Goal: Transaction & Acquisition: Purchase product/service

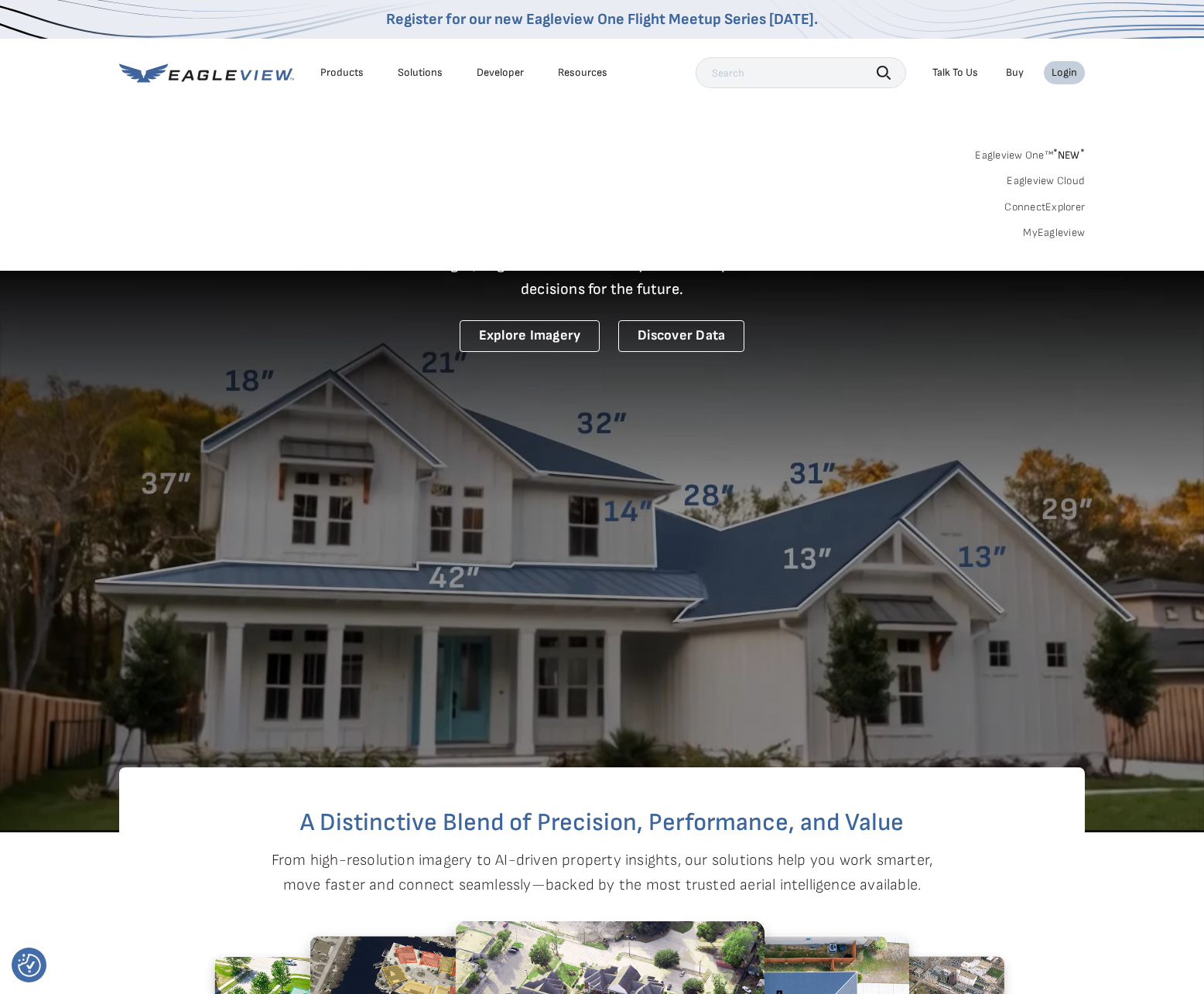
click at [1081, 234] on link "MyEagleview" at bounding box center [1053, 233] width 61 height 14
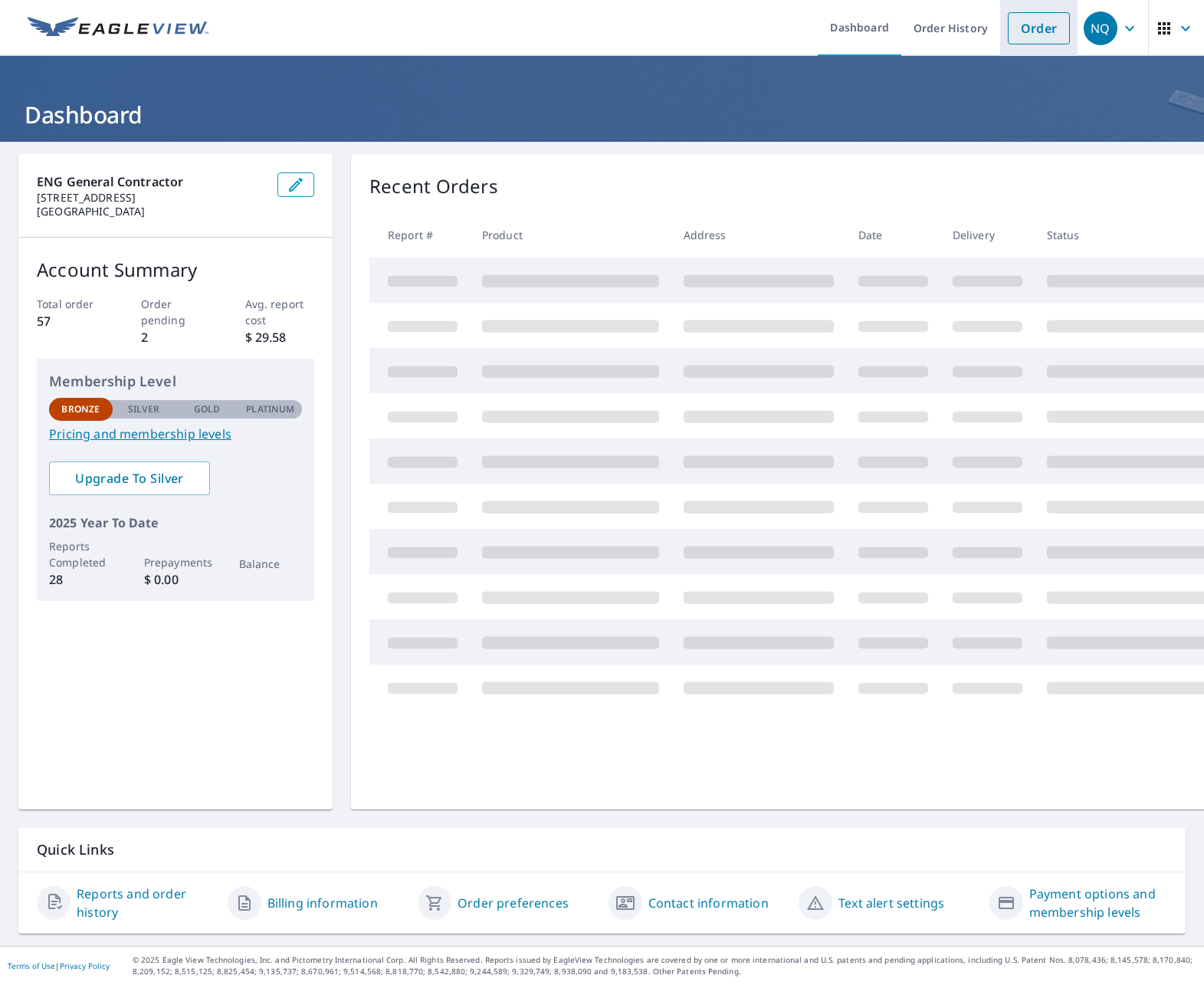
click at [1023, 26] on link "Order" at bounding box center [1038, 28] width 62 height 33
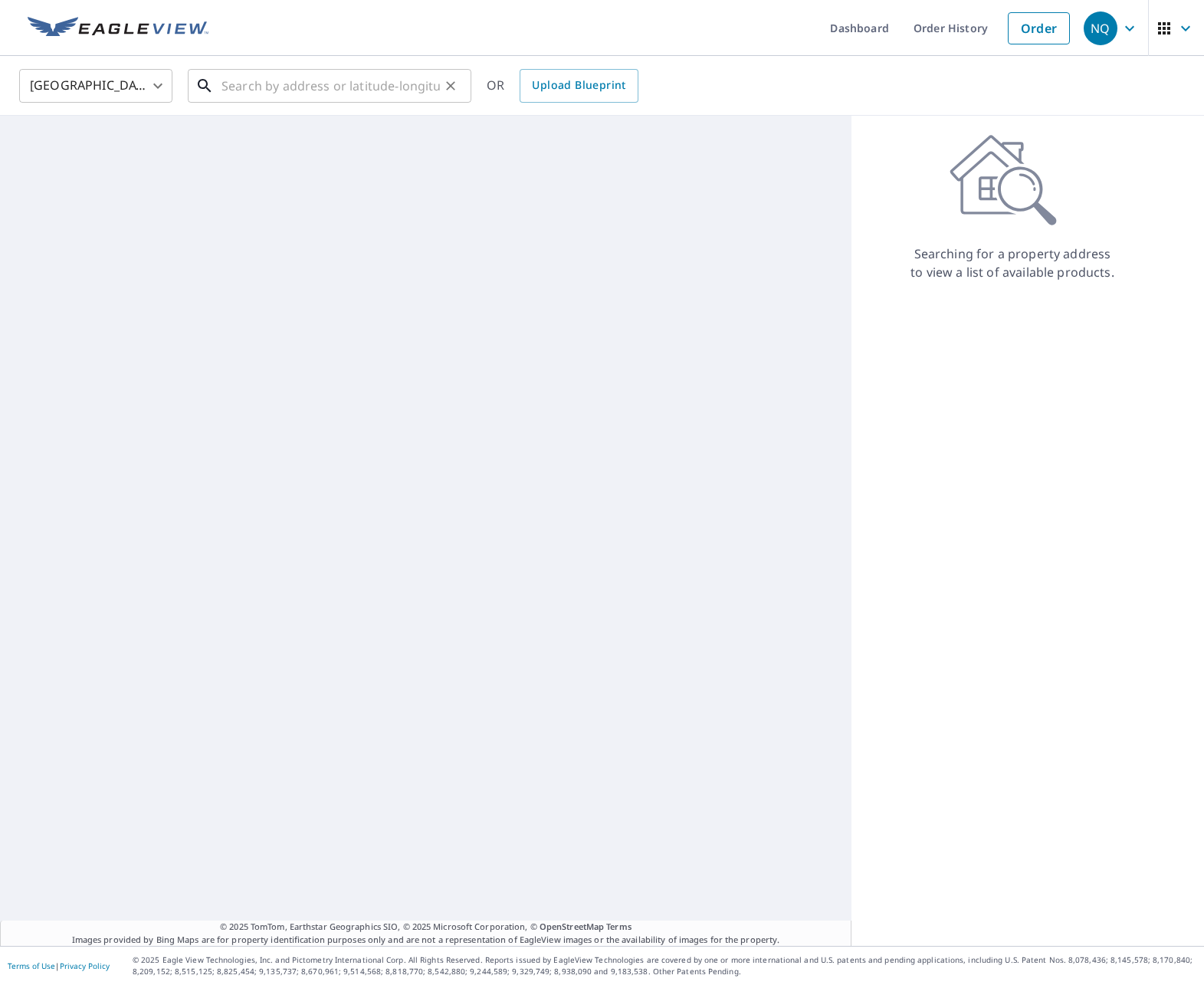
click at [369, 89] on input "text" at bounding box center [330, 86] width 219 height 43
paste input "16730 Capewood Drive"
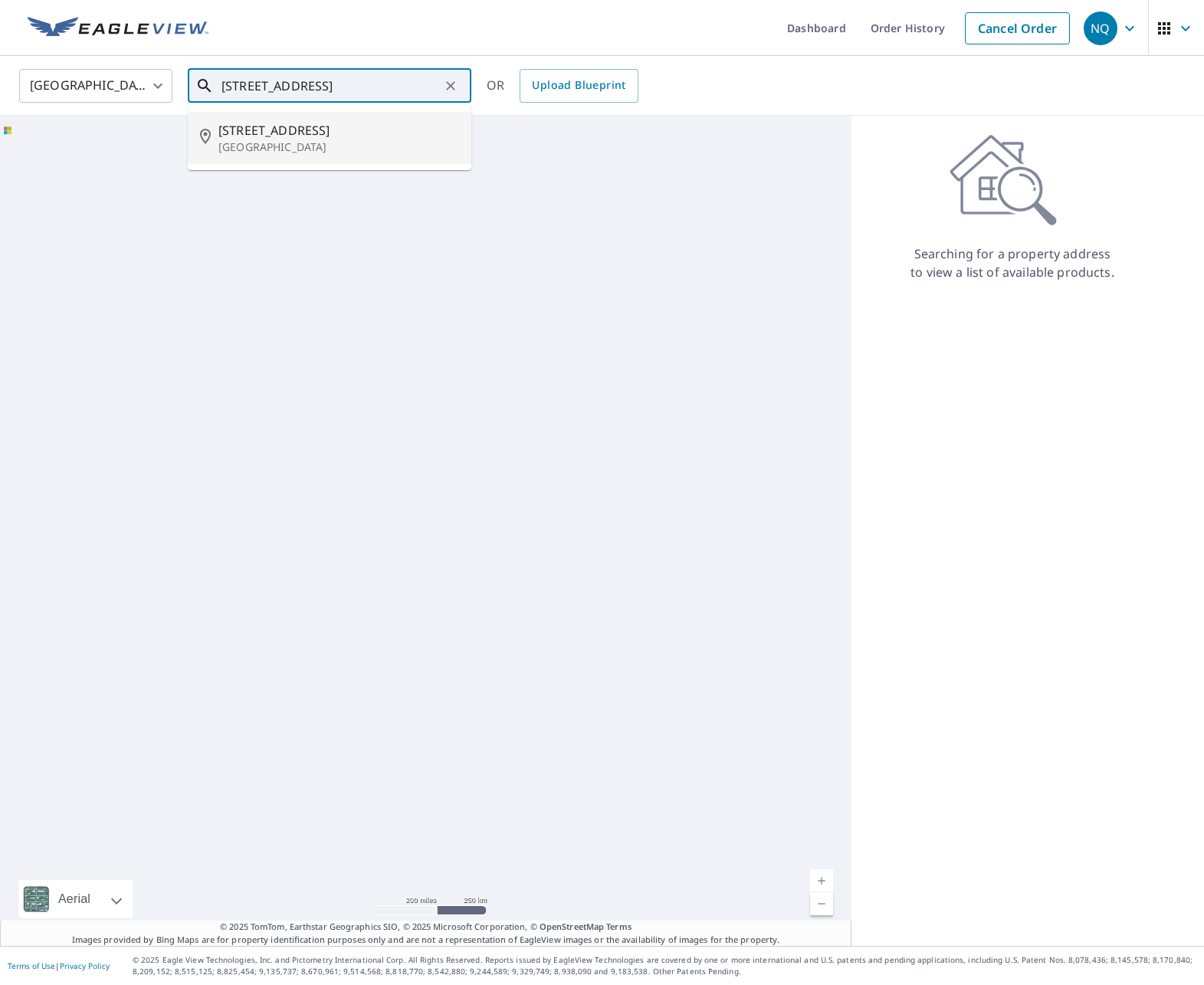
click at [330, 140] on p "Humble, TX 77396" at bounding box center [339, 148] width 240 height 15
type input "16730 Capewood Dr Humble, TX 77396"
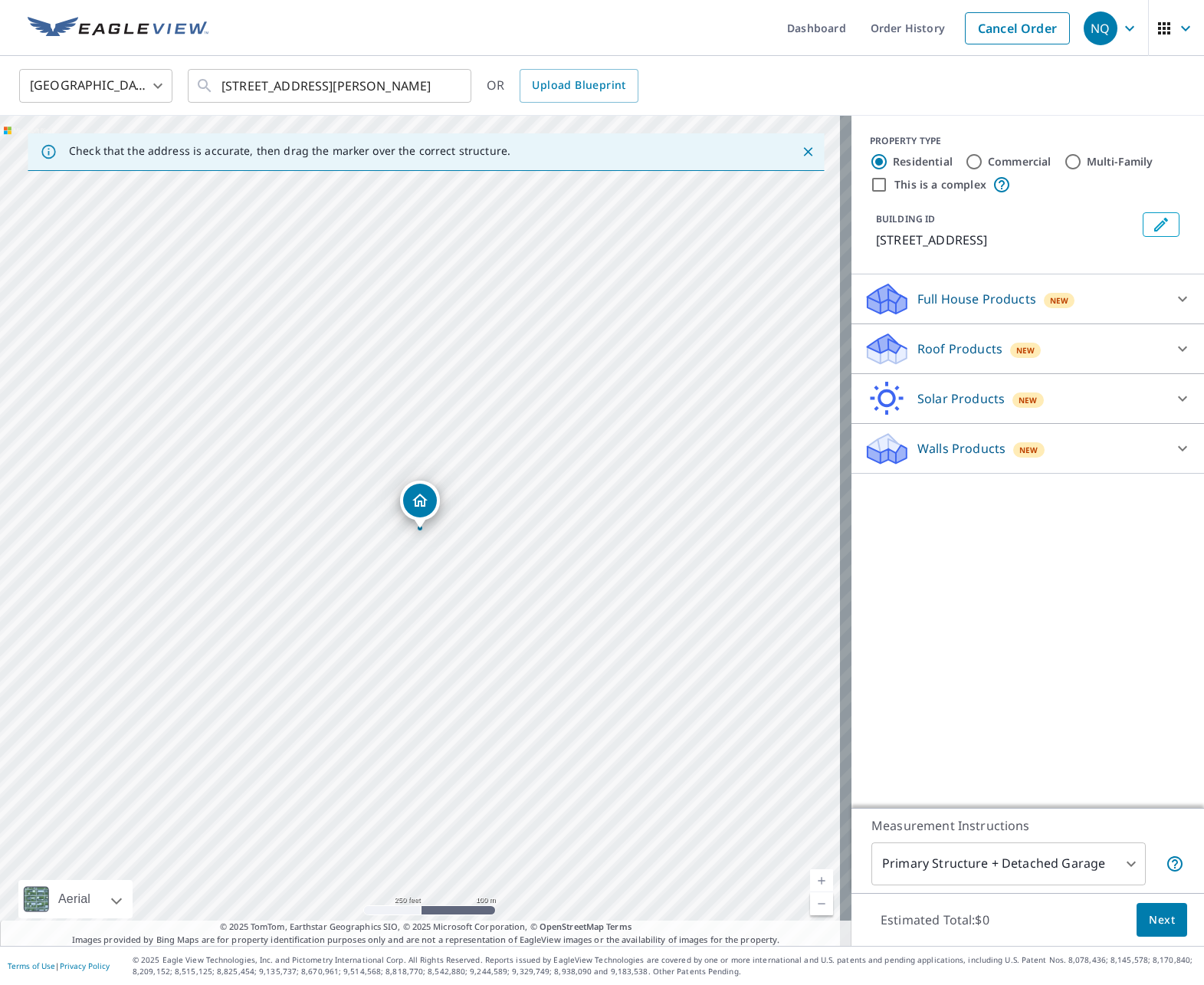
click at [943, 341] on p "Roof Products" at bounding box center [959, 348] width 85 height 18
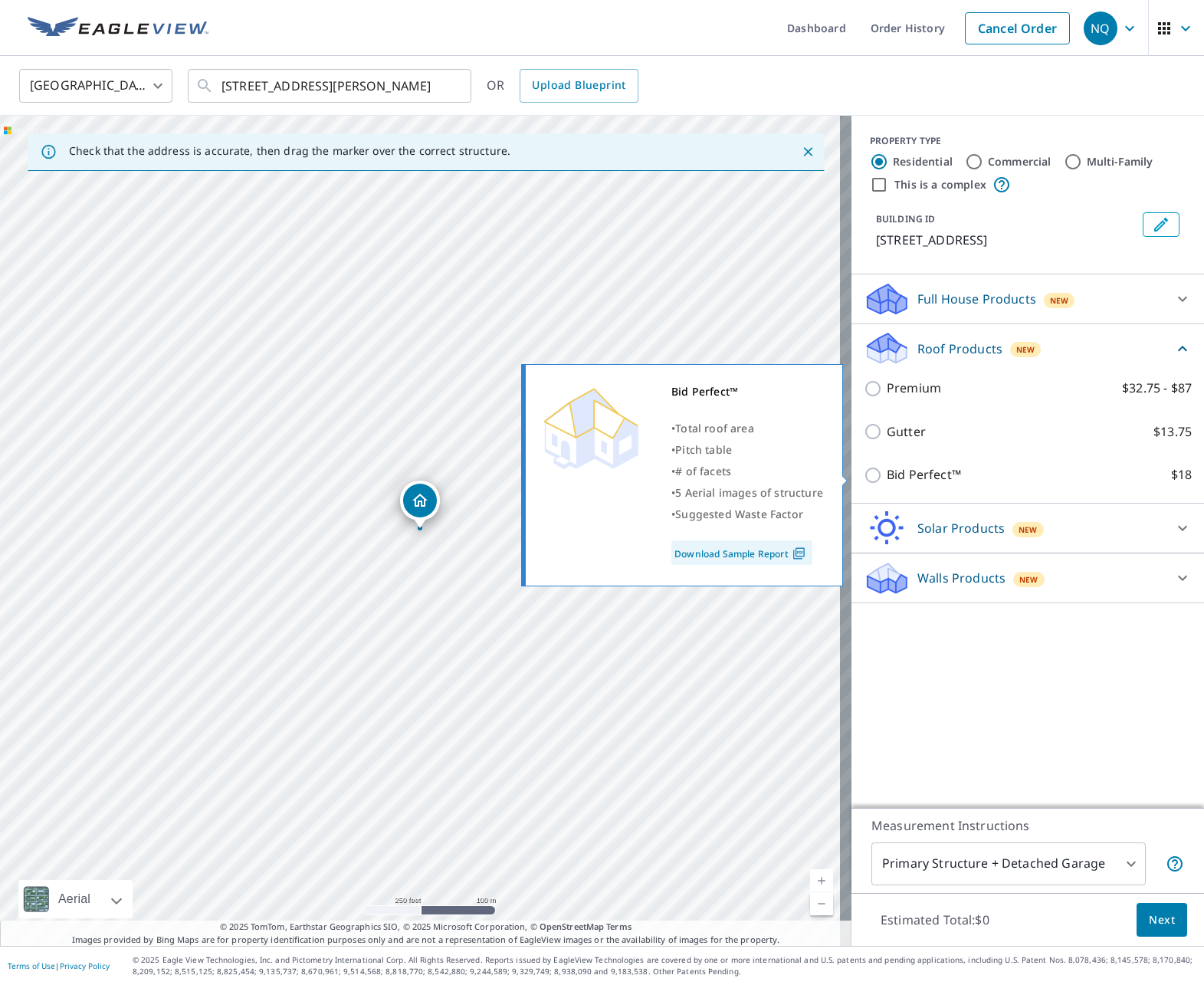
click at [927, 480] on p "Bid Perfect™" at bounding box center [923, 474] width 75 height 19
click at [886, 480] on input "Bid Perfect™ $18" at bounding box center [875, 474] width 23 height 18
checkbox input "true"
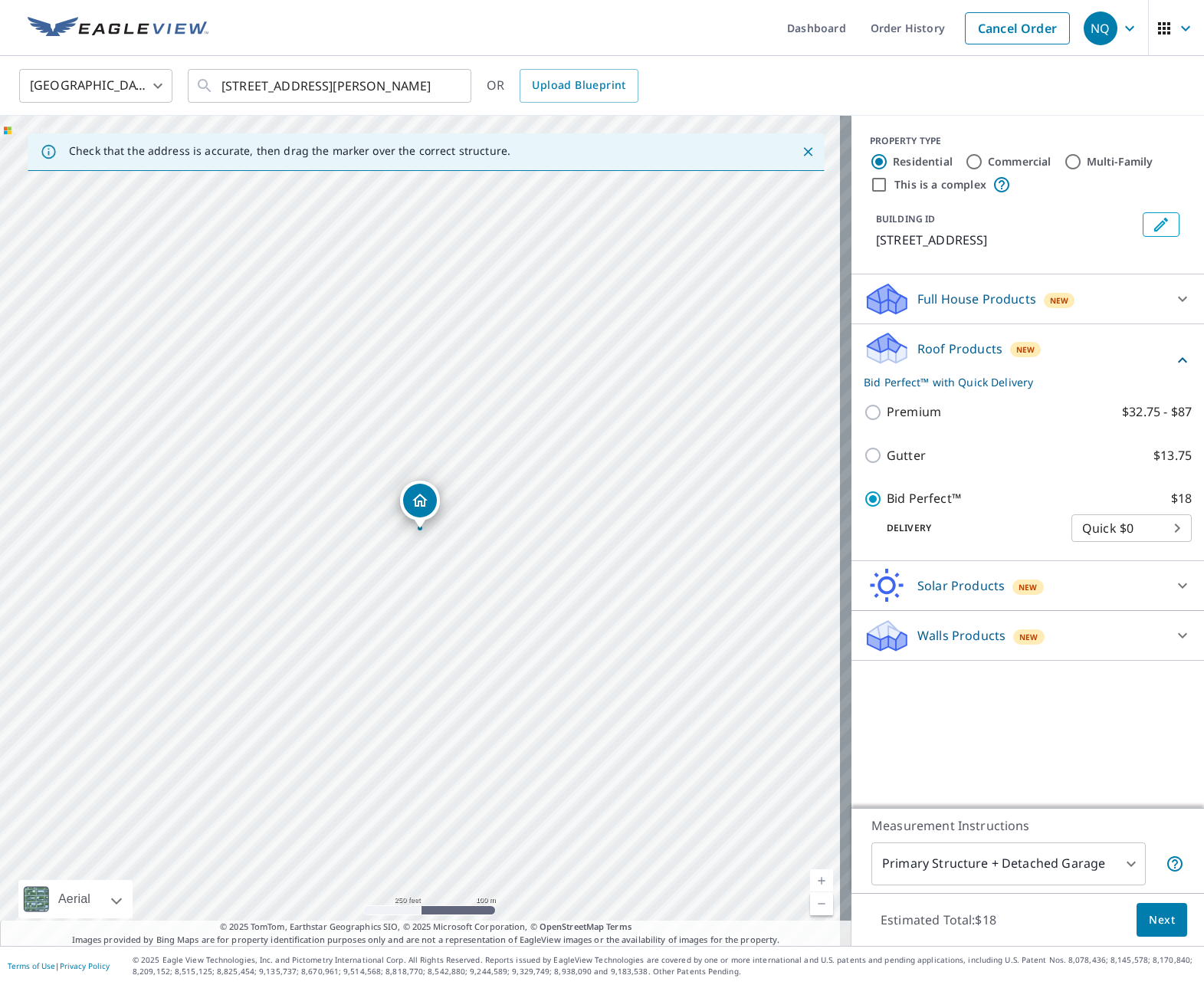
click at [1150, 929] on button "Next" at bounding box center [1162, 920] width 51 height 34
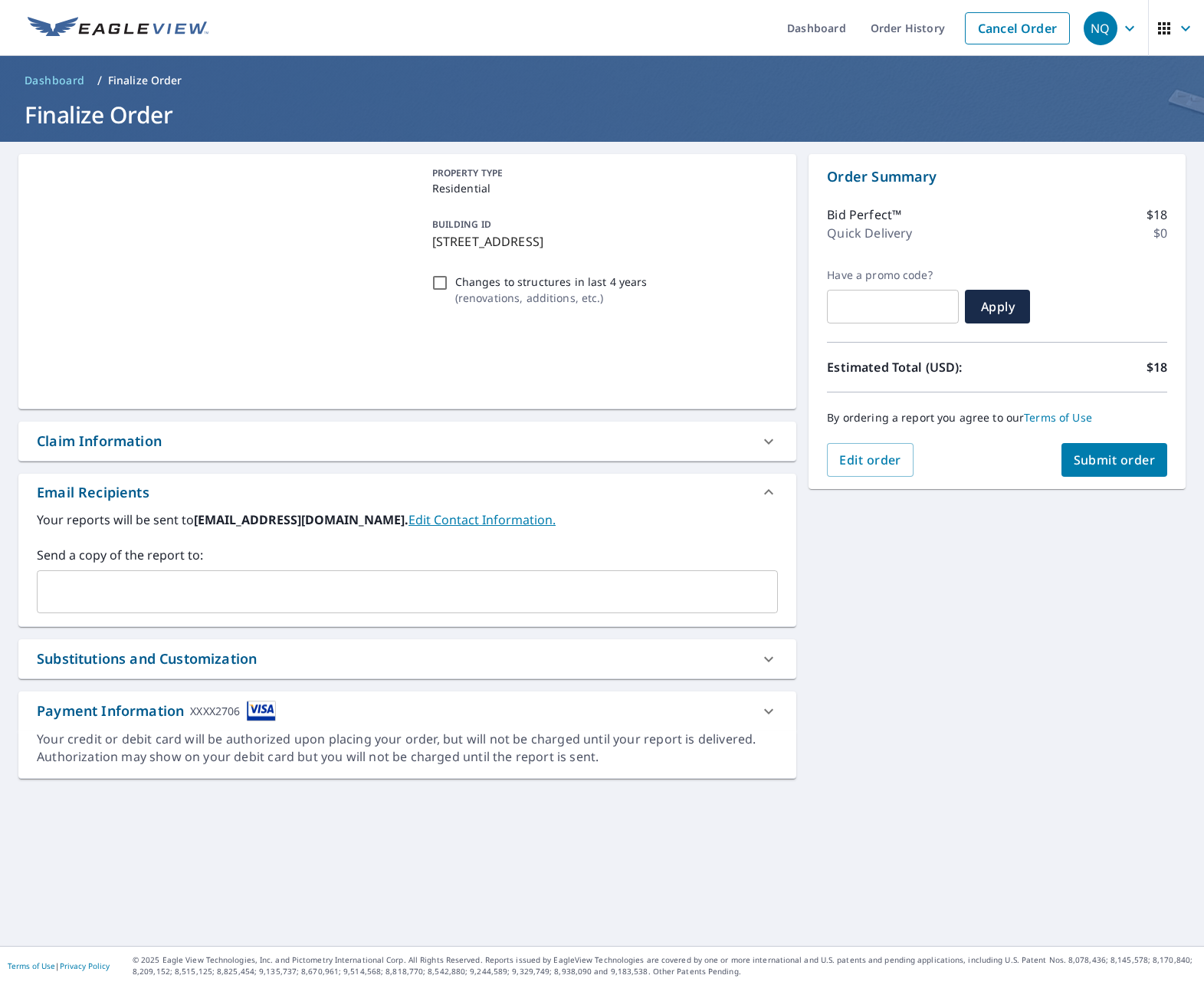
click at [1099, 465] on span "Submit order" at bounding box center [1115, 460] width 82 height 17
